Goal: Task Accomplishment & Management: Manage account settings

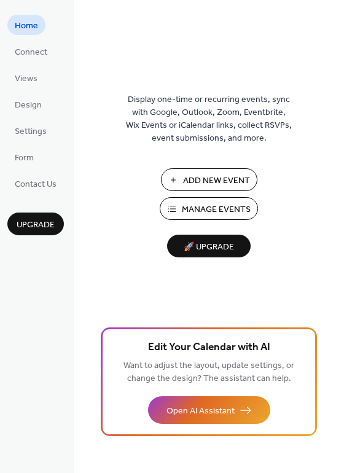
click at [193, 208] on span "Manage Events" at bounding box center [216, 209] width 69 height 13
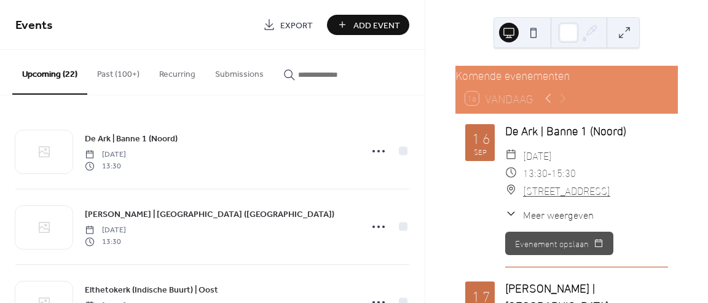
click at [124, 75] on button "Past (100+)" at bounding box center [118, 72] width 62 height 44
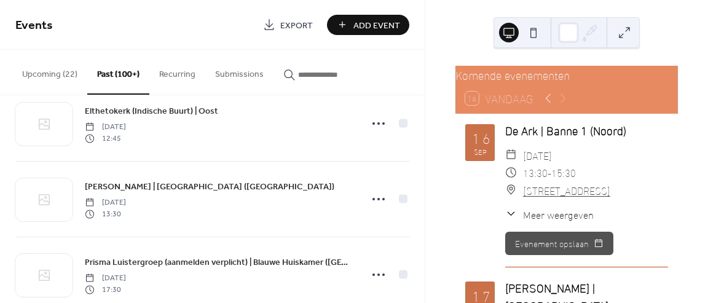
scroll to position [264, 0]
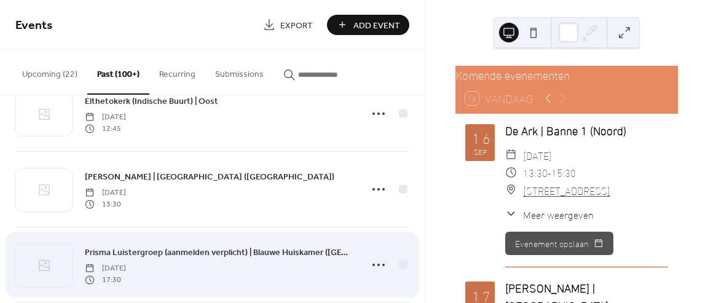
click at [176, 249] on span "Prisma Luistergroep (aanmelden verplicht) | Blauwe Huiskamer ([GEOGRAPHIC_DATA]…" at bounding box center [219, 253] width 269 height 13
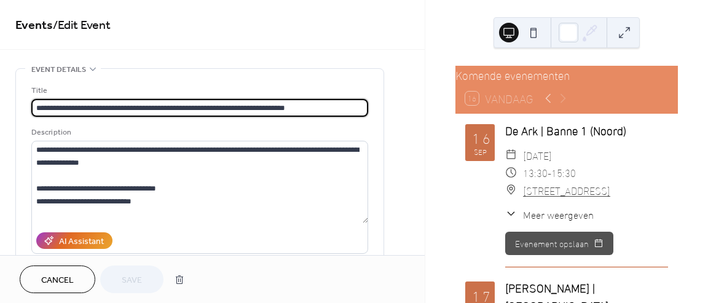
click at [93, 68] on icon at bounding box center [93, 69] width 10 height 10
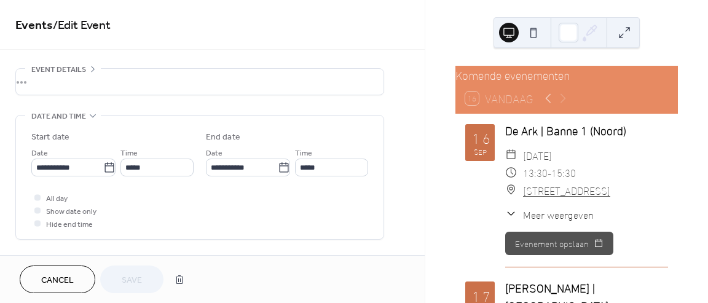
click at [60, 283] on span "Cancel" at bounding box center [57, 280] width 33 height 13
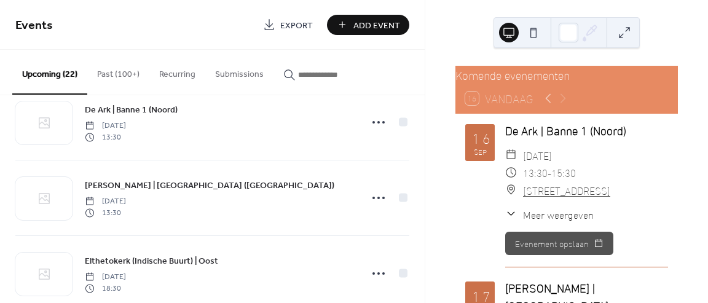
scroll to position [231, 0]
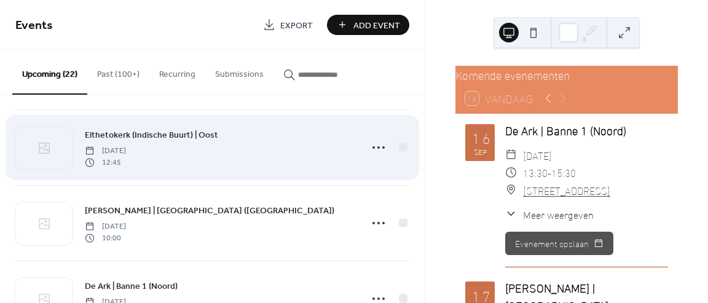
click at [121, 77] on button "Past (100+)" at bounding box center [118, 72] width 62 height 44
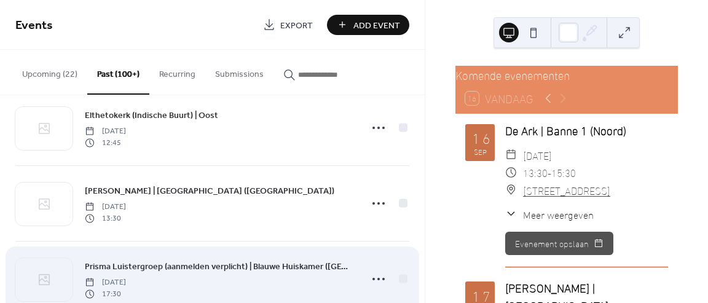
scroll to position [292, 0]
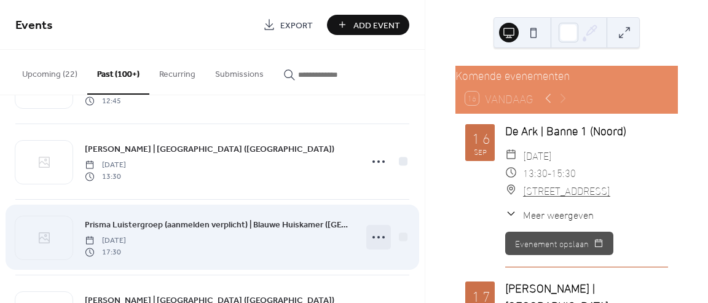
click at [371, 237] on icon at bounding box center [379, 237] width 20 height 20
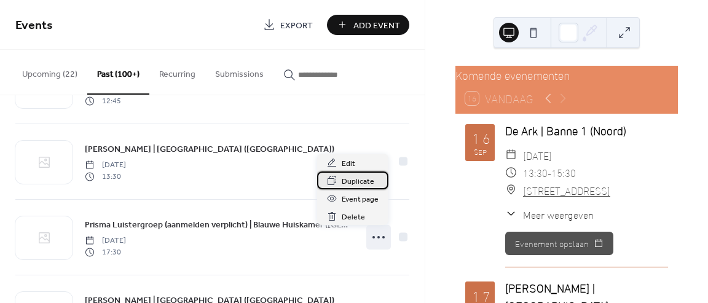
click at [346, 183] on span "Duplicate" at bounding box center [358, 181] width 33 height 13
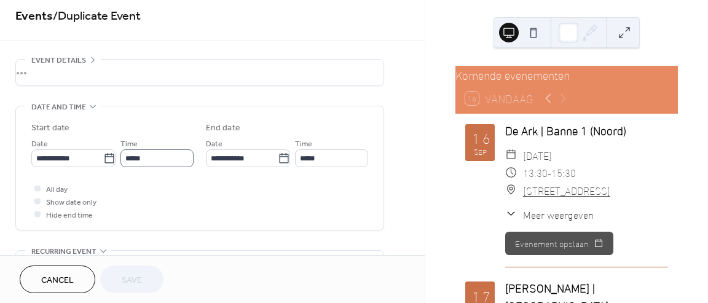
scroll to position [8, 0]
click at [104, 156] on icon at bounding box center [109, 160] width 12 height 12
click at [103, 156] on input "**********" at bounding box center [67, 160] width 72 height 18
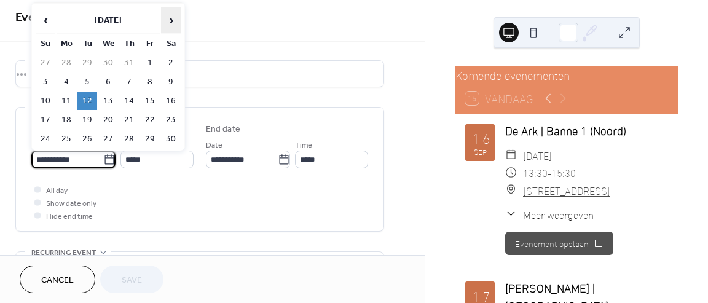
click at [167, 19] on span "›" at bounding box center [171, 20] width 18 height 25
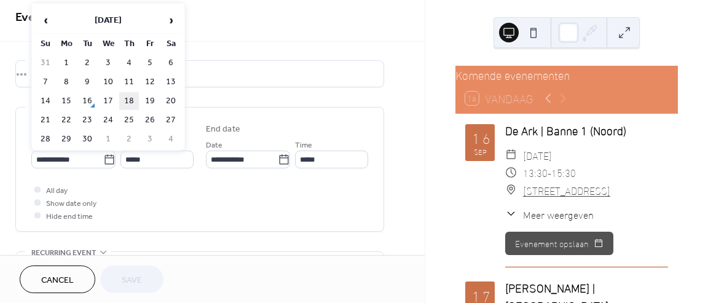
click at [128, 99] on td "18" at bounding box center [129, 101] width 20 height 18
type input "**********"
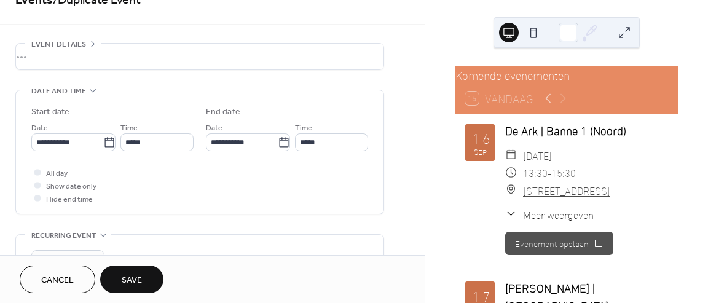
scroll to position [0, 0]
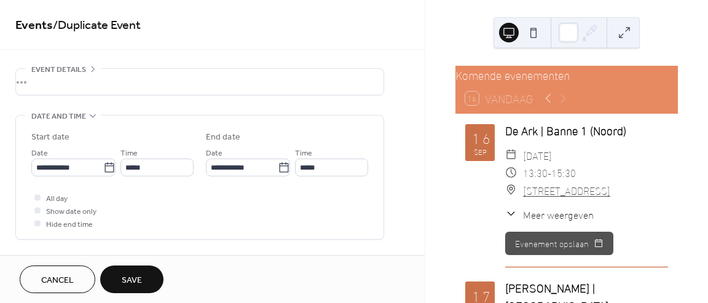
click at [41, 76] on div "•••" at bounding box center [200, 82] width 368 height 26
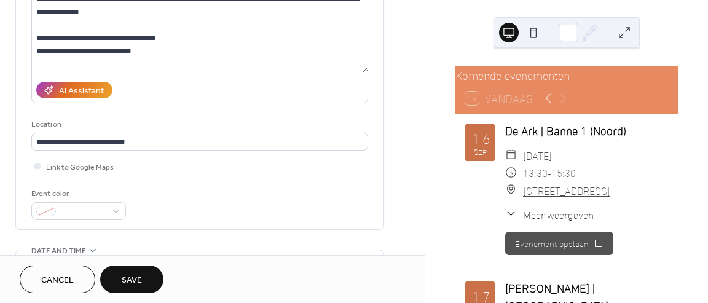
scroll to position [247, 0]
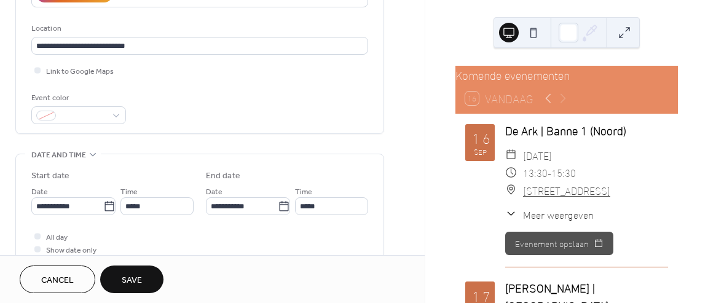
click at [136, 274] on span "Save" at bounding box center [132, 280] width 20 height 13
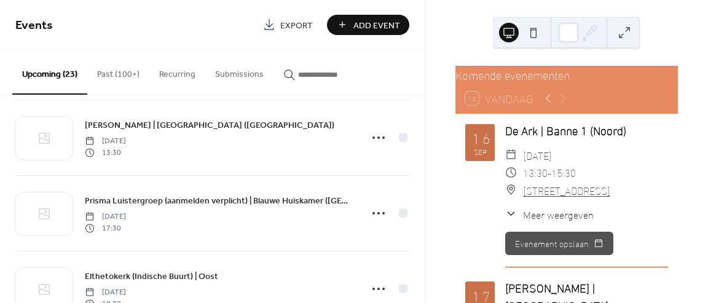
scroll to position [121, 0]
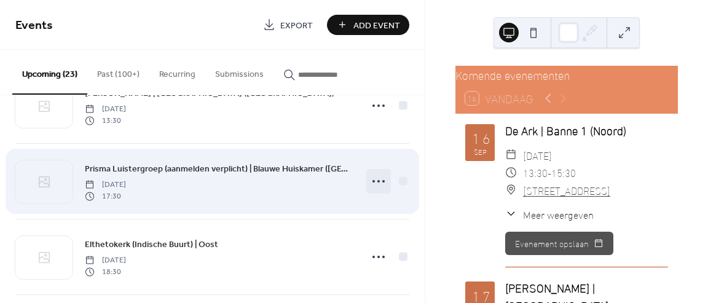
click at [377, 181] on circle at bounding box center [378, 181] width 2 height 2
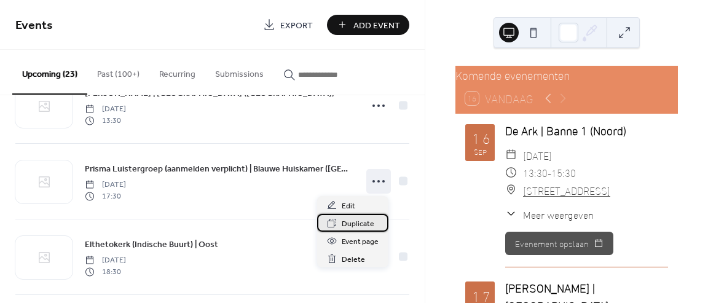
click at [358, 221] on span "Duplicate" at bounding box center [358, 224] width 33 height 13
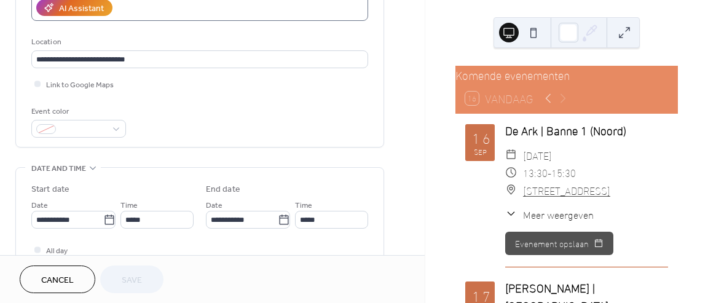
scroll to position [262, 0]
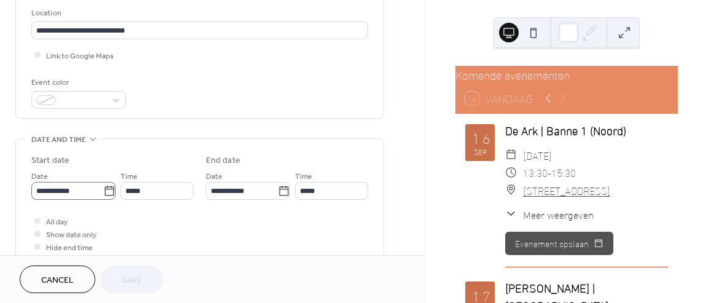
click at [103, 196] on icon at bounding box center [109, 191] width 12 height 12
click at [103, 196] on input "**********" at bounding box center [67, 191] width 72 height 18
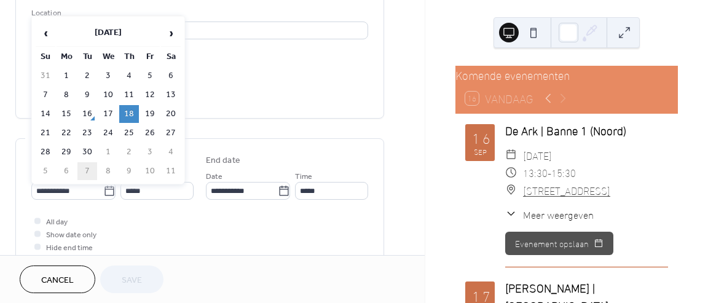
click at [87, 170] on td "7" at bounding box center [87, 171] width 20 height 18
type input "**********"
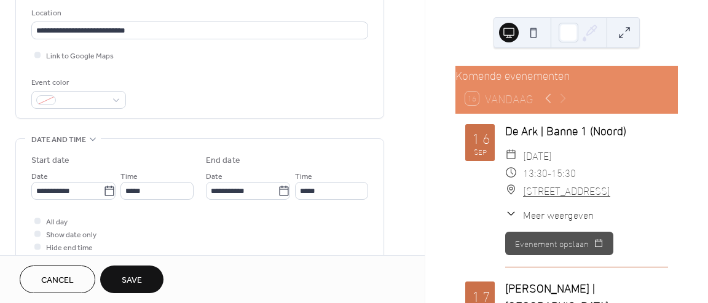
click at [117, 274] on button "Save" at bounding box center [131, 280] width 63 height 28
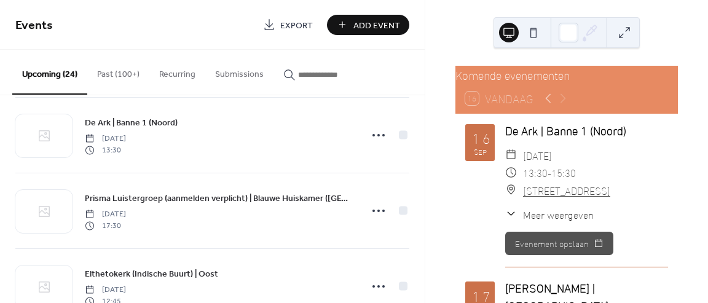
scroll to position [470, 0]
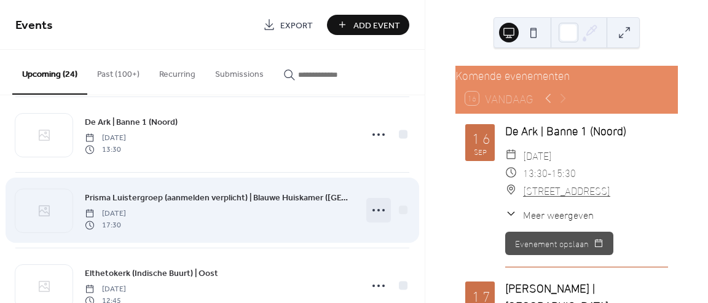
click at [377, 210] on circle at bounding box center [378, 210] width 2 height 2
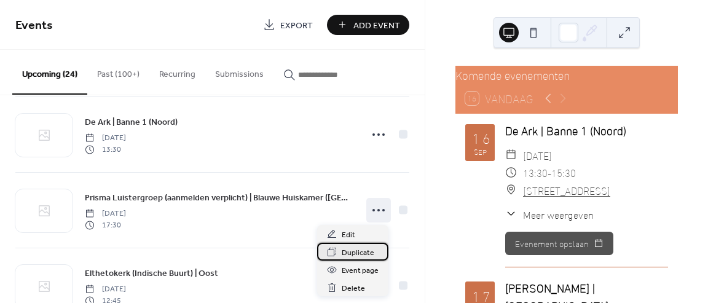
click at [349, 253] on span "Duplicate" at bounding box center [358, 253] width 33 height 13
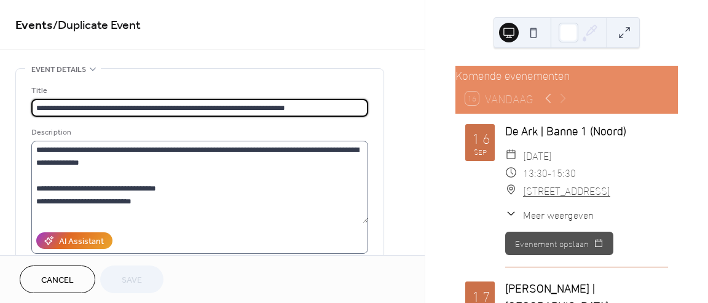
scroll to position [255, 0]
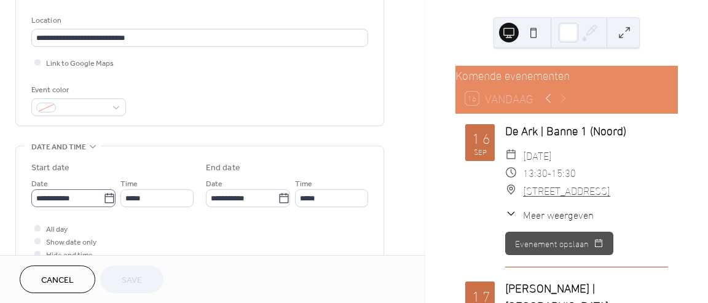
click at [106, 200] on icon at bounding box center [109, 198] width 12 height 12
click at [103, 200] on input "**********" at bounding box center [67, 198] width 72 height 18
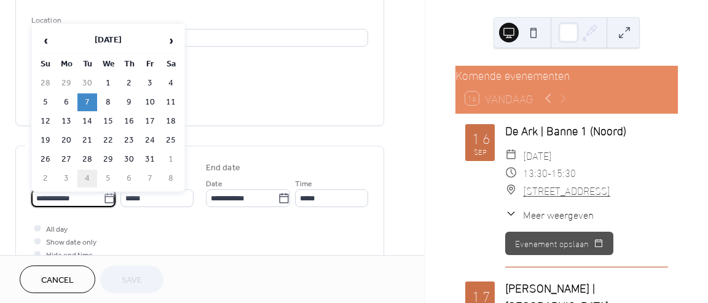
click at [88, 175] on td "4" at bounding box center [87, 179] width 20 height 18
type input "**********"
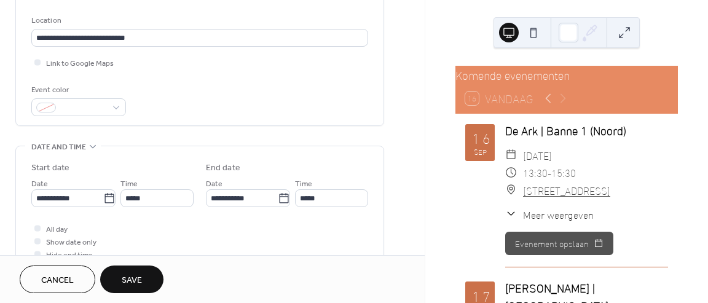
click at [120, 282] on button "Save" at bounding box center [131, 280] width 63 height 28
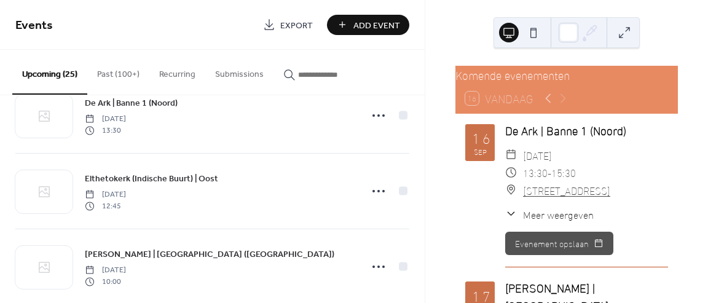
scroll to position [1108, 0]
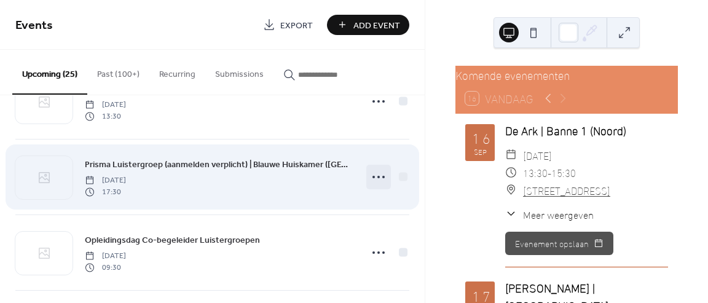
click at [377, 176] on circle at bounding box center [378, 177] width 2 height 2
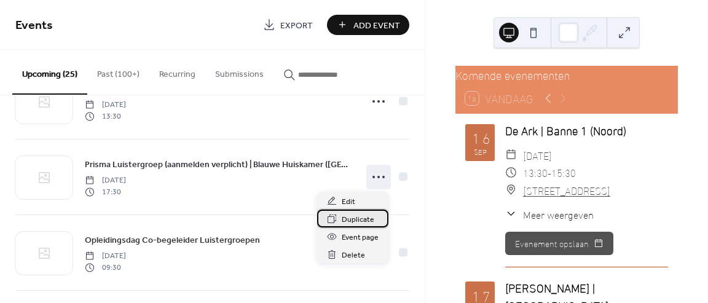
click at [346, 214] on span "Duplicate" at bounding box center [358, 219] width 33 height 13
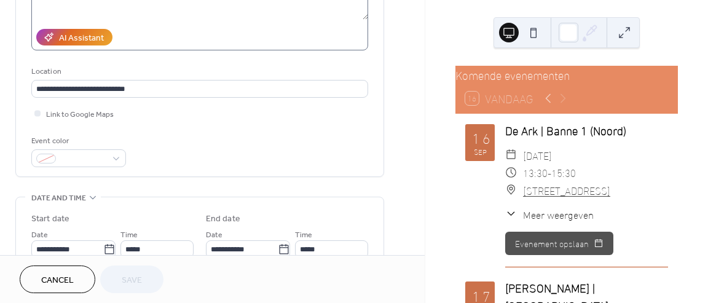
scroll to position [283, 0]
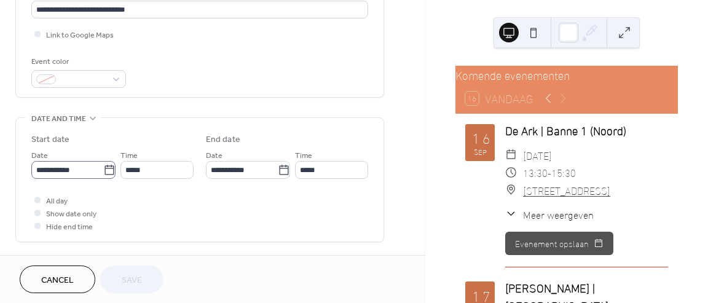
click at [108, 174] on icon at bounding box center [109, 170] width 9 height 10
click at [103, 174] on input "**********" at bounding box center [67, 170] width 72 height 18
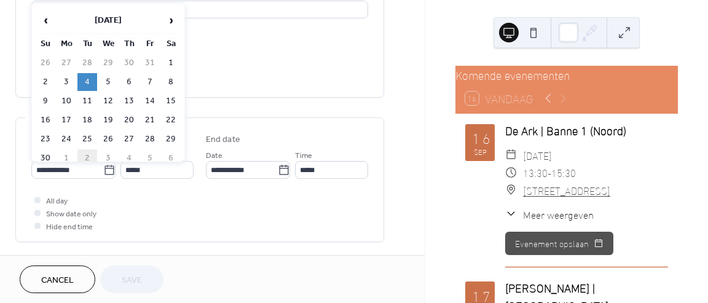
click at [87, 154] on td "2" at bounding box center [87, 158] width 20 height 18
type input "**********"
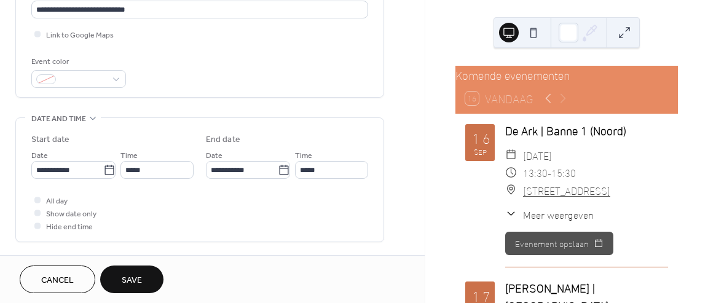
click at [136, 277] on span "Save" at bounding box center [132, 280] width 20 height 13
